Goal: Task Accomplishment & Management: Manage account settings

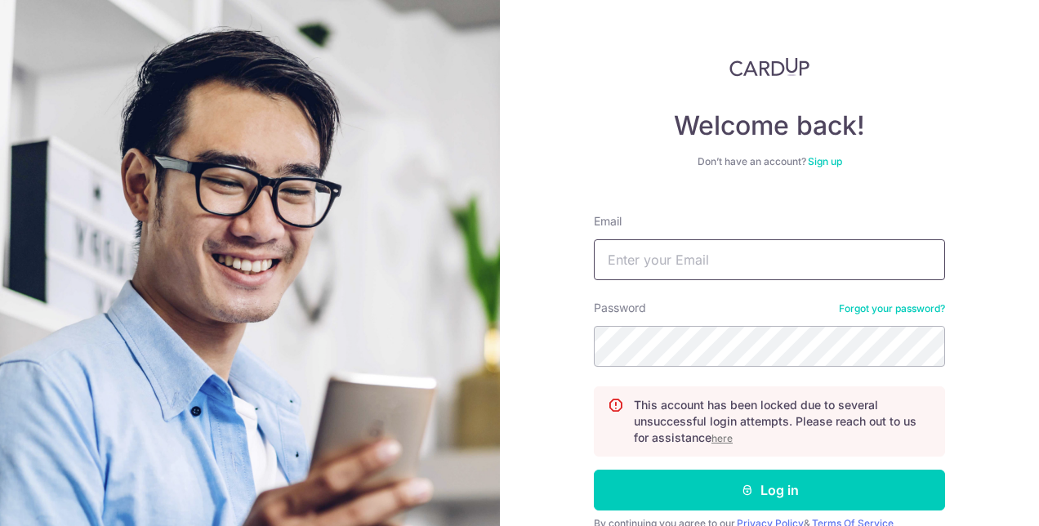
type input "[EMAIL_ADDRESS][DOMAIN_NAME]"
click at [716, 438] on u "here" at bounding box center [722, 438] width 21 height 12
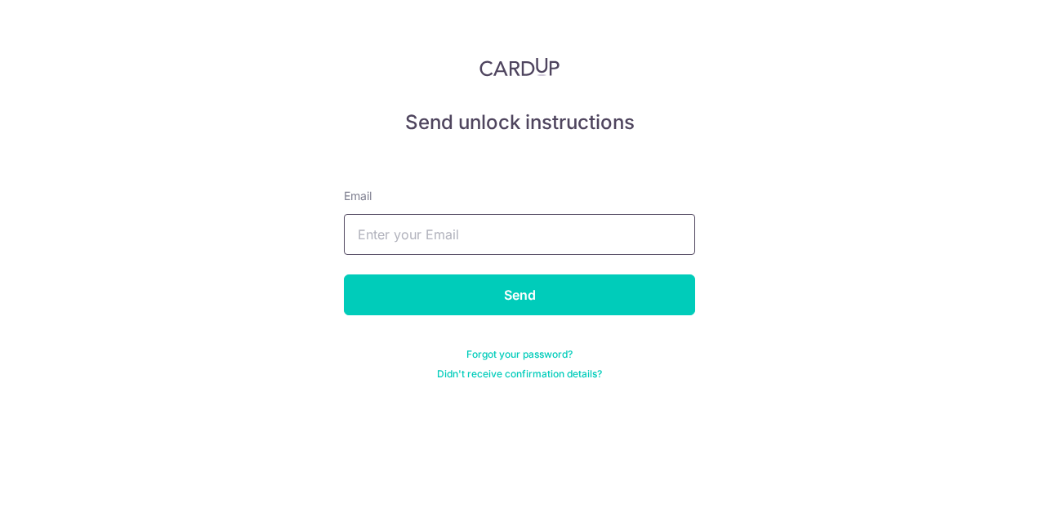
click at [448, 239] on input "text" at bounding box center [519, 234] width 351 height 41
type input "[EMAIL_ADDRESS][DOMAIN_NAME]"
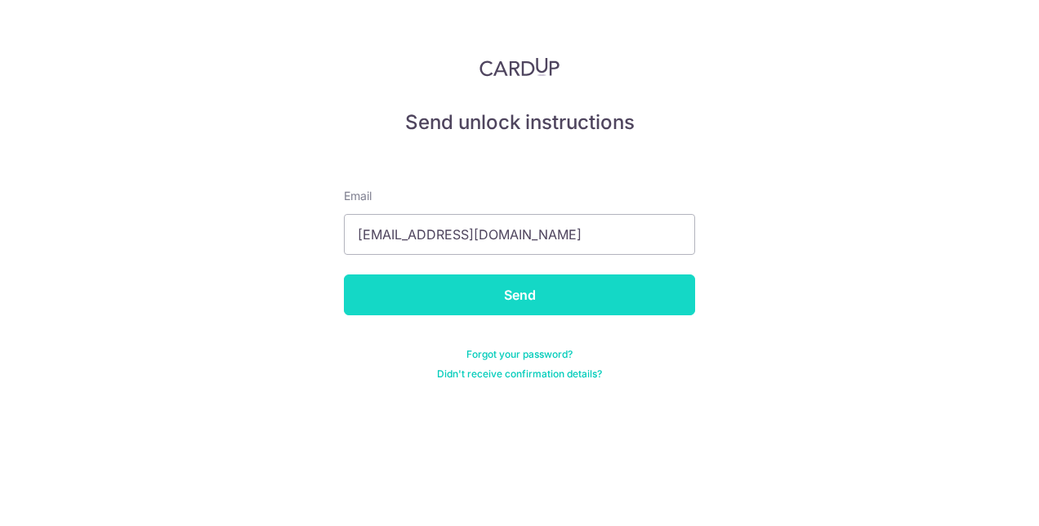
click at [453, 301] on input "Send" at bounding box center [519, 294] width 351 height 41
